Goal: Navigation & Orientation: Find specific page/section

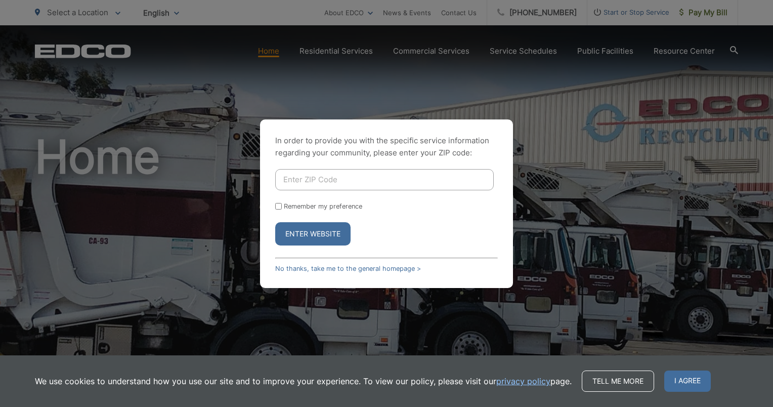
click at [301, 181] on input "Enter ZIP Code" at bounding box center [384, 179] width 218 height 21
type input "92040"
click at [278, 206] on input "Remember my preference" at bounding box center [278, 206] width 7 height 7
checkbox input "true"
click at [312, 230] on button "Enter Website" at bounding box center [312, 233] width 75 height 23
